Goal: Navigation & Orientation: Find specific page/section

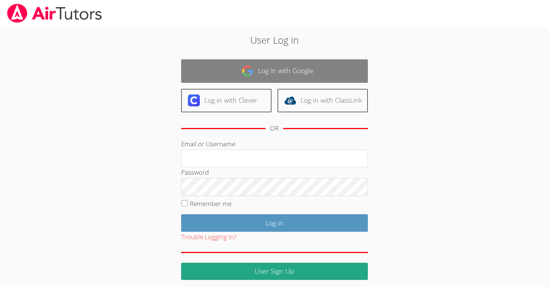
click at [270, 67] on link "Log in with Google" at bounding box center [274, 71] width 187 height 24
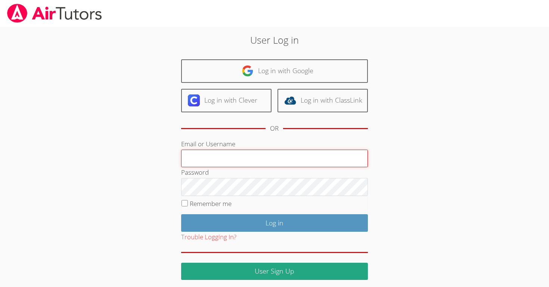
type input "jaelahw"
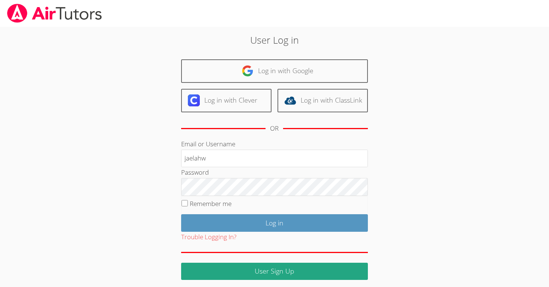
click at [186, 202] on input "Remember me" at bounding box center [185, 203] width 6 height 6
checkbox input "true"
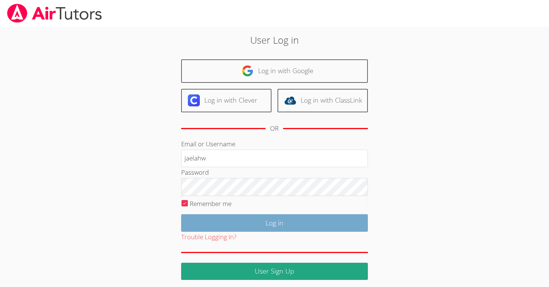
click at [194, 222] on input "Log in" at bounding box center [274, 224] width 187 height 18
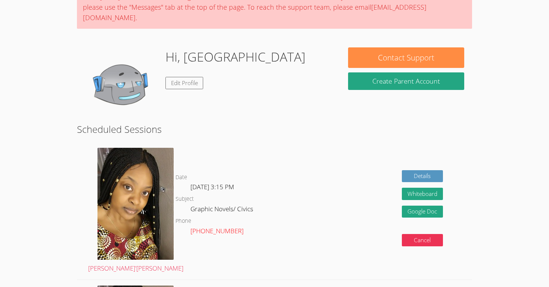
scroll to position [74, 0]
click at [434, 170] on link "Details" at bounding box center [422, 176] width 41 height 12
